Goal: Find specific page/section: Find specific page/section

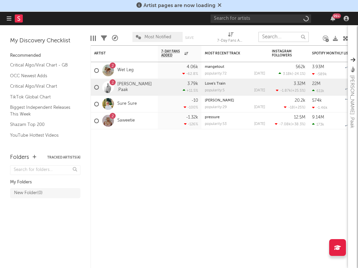
click at [272, 39] on input "text" at bounding box center [284, 37] width 50 height 10
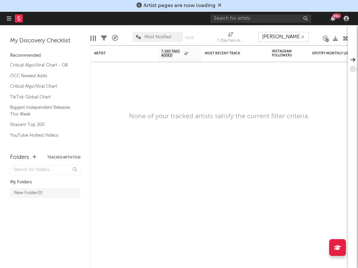
type input "[PERSON_NAME]"
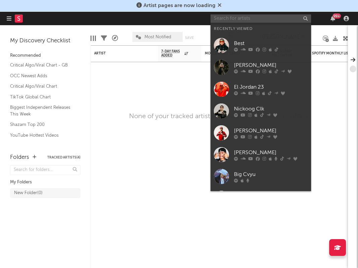
click at [239, 17] on input "text" at bounding box center [261, 18] width 101 height 8
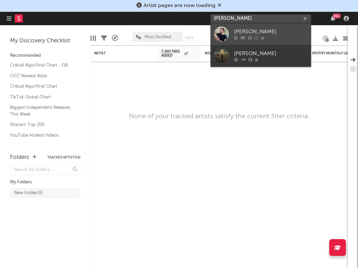
type input "[PERSON_NAME]"
click at [235, 34] on div "[PERSON_NAME]" at bounding box center [271, 32] width 74 height 8
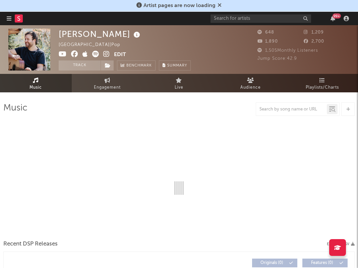
select select "1w"
